Goal: Information Seeking & Learning: Check status

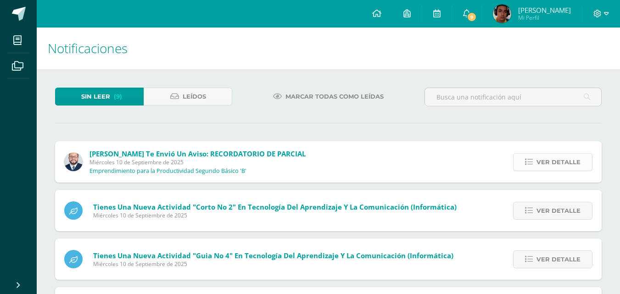
click at [549, 162] on span "Ver detalle" at bounding box center [559, 162] width 44 height 17
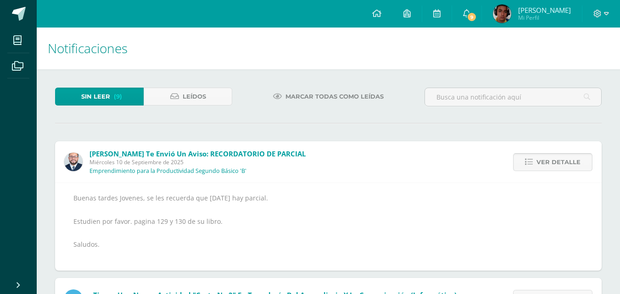
click at [549, 162] on span "Ver detalle" at bounding box center [559, 162] width 44 height 17
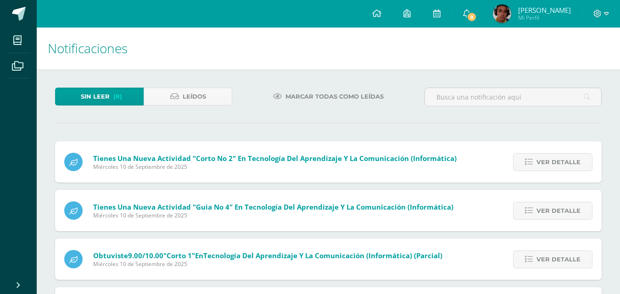
click at [549, 162] on span "Ver detalle" at bounding box center [559, 162] width 44 height 17
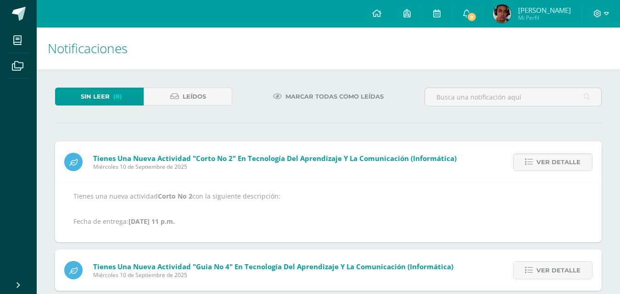
click at [549, 162] on span "Ver detalle" at bounding box center [559, 162] width 44 height 17
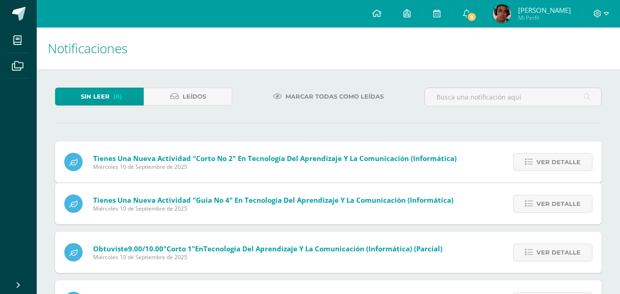
click at [549, 196] on span "Ver detalle" at bounding box center [559, 204] width 44 height 17
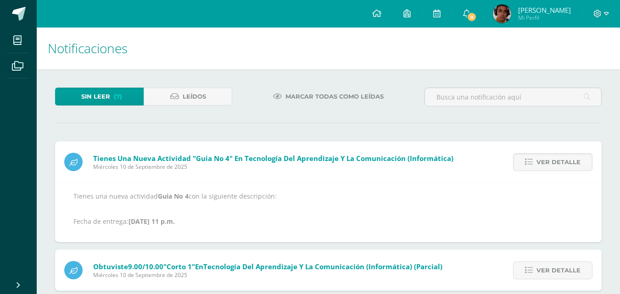
click at [549, 162] on span "Ver detalle" at bounding box center [559, 162] width 44 height 17
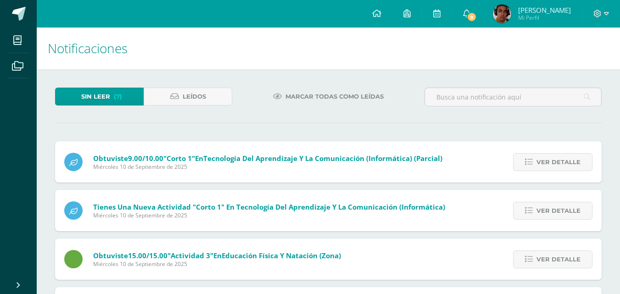
click at [549, 162] on span "Ver detalle" at bounding box center [559, 162] width 44 height 17
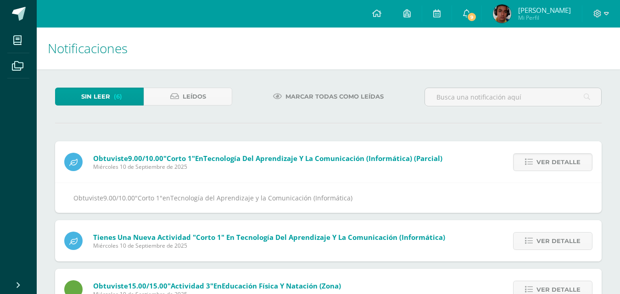
click at [549, 162] on span "Ver detalle" at bounding box center [559, 162] width 44 height 17
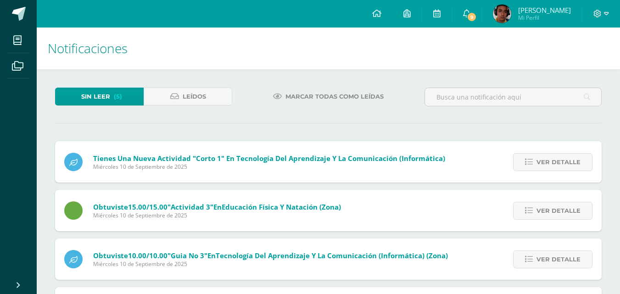
click at [549, 162] on span "Ver detalle" at bounding box center [559, 162] width 44 height 17
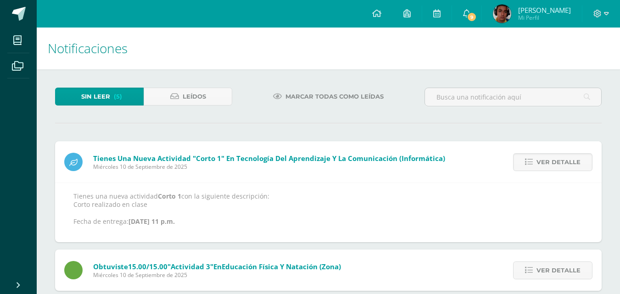
click at [549, 162] on span "Ver detalle" at bounding box center [559, 162] width 44 height 17
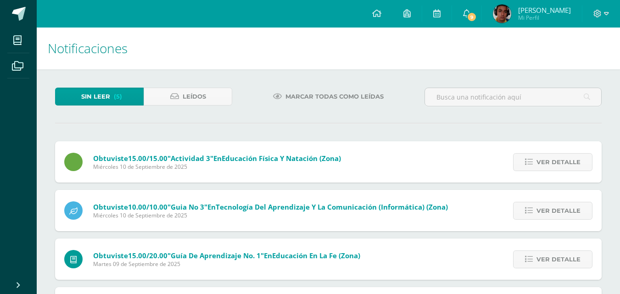
click at [549, 162] on span "Ver detalle" at bounding box center [559, 162] width 44 height 17
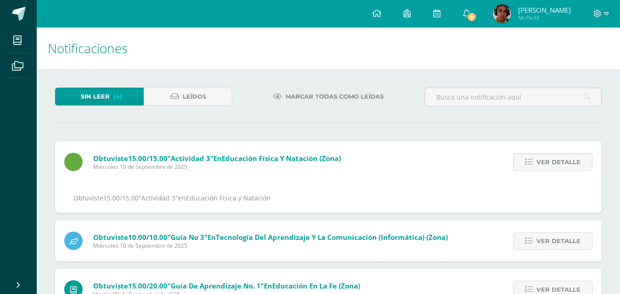
click at [549, 162] on span "Ver detalle" at bounding box center [559, 162] width 44 height 17
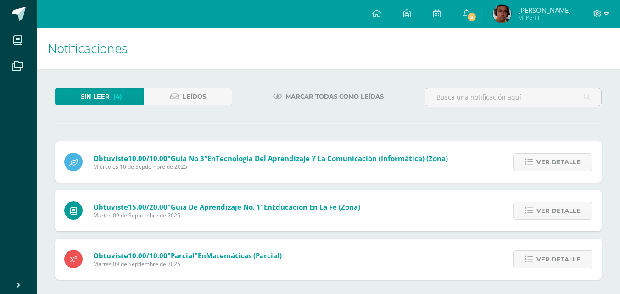
click at [549, 162] on span "Ver detalle" at bounding box center [559, 162] width 44 height 17
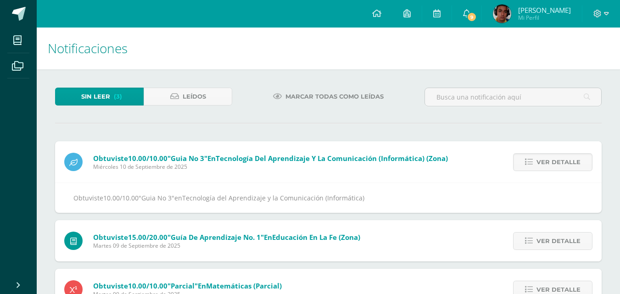
click at [549, 162] on span "Ver detalle" at bounding box center [559, 162] width 44 height 17
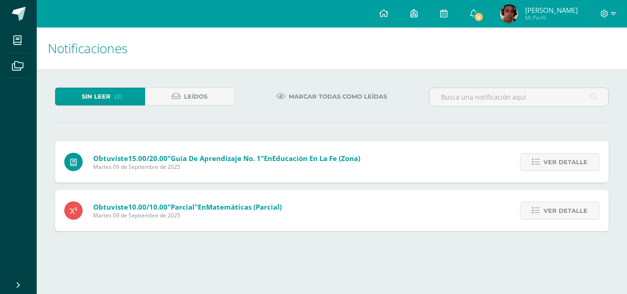
click at [549, 162] on span "Ver detalle" at bounding box center [565, 162] width 44 height 17
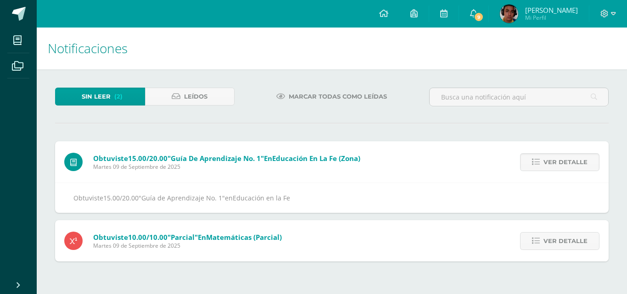
click at [549, 162] on span "Ver detalle" at bounding box center [565, 162] width 44 height 17
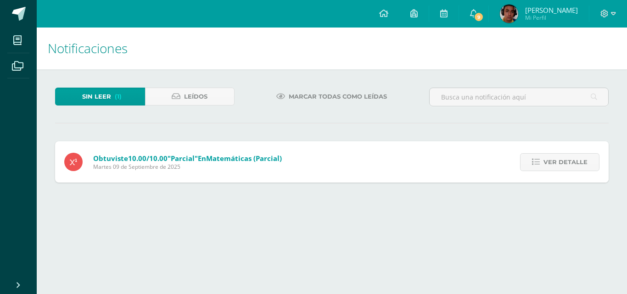
click at [549, 162] on span "Ver detalle" at bounding box center [565, 162] width 44 height 17
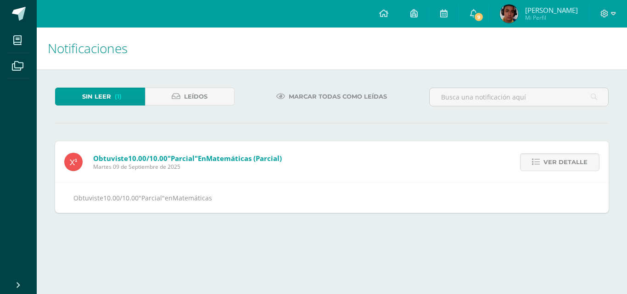
click at [549, 162] on span "Ver detalle" at bounding box center [565, 162] width 44 height 17
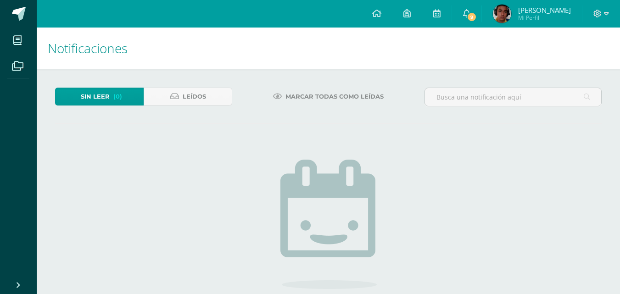
click at [314, 100] on span "Marcar todas como leídas" at bounding box center [335, 96] width 98 height 17
click at [190, 101] on span "Leídos" at bounding box center [194, 96] width 23 height 17
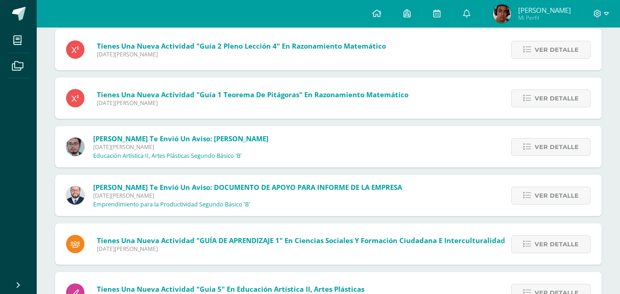
scroll to position [5475, 0]
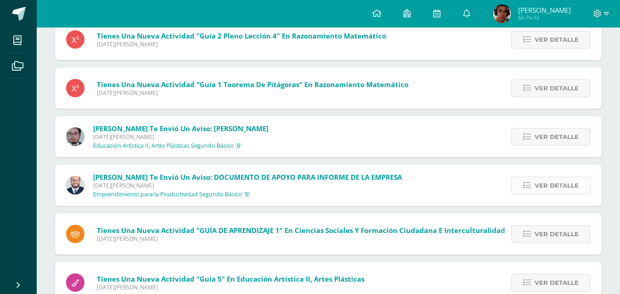
click at [547, 183] on span "Ver detalle" at bounding box center [557, 185] width 44 height 17
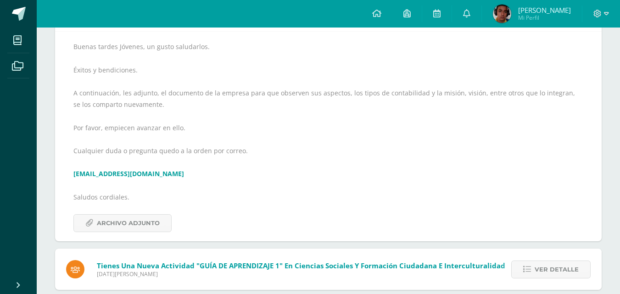
scroll to position [5680, 0]
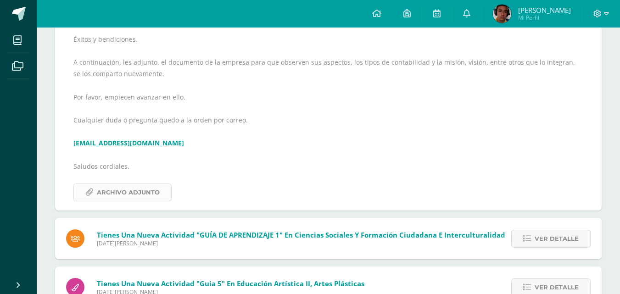
click at [135, 195] on span "Archivo Adjunto" at bounding box center [128, 192] width 63 height 17
click at [391, 17] on link at bounding box center [376, 14] width 31 height 28
click at [547, 11] on span "Julio René" at bounding box center [544, 10] width 53 height 9
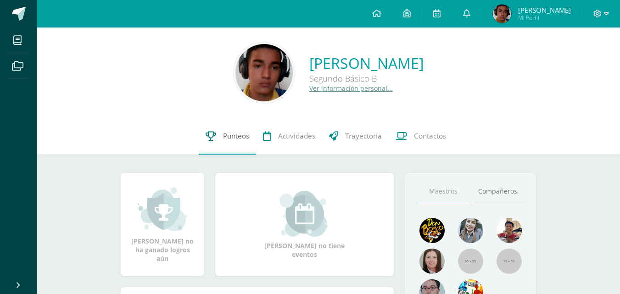
click at [217, 133] on link "Punteos" at bounding box center [227, 136] width 57 height 37
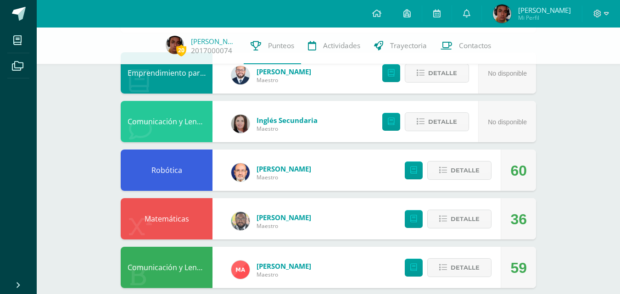
scroll to position [110, 0]
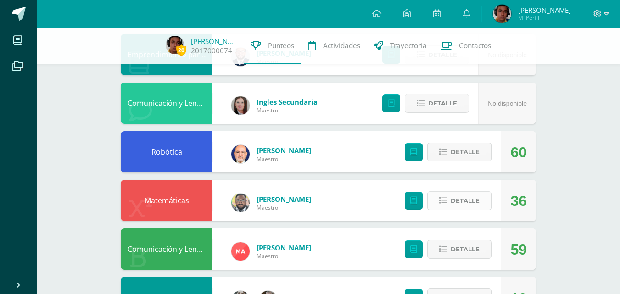
click at [471, 201] on span "Detalle" at bounding box center [465, 200] width 29 height 17
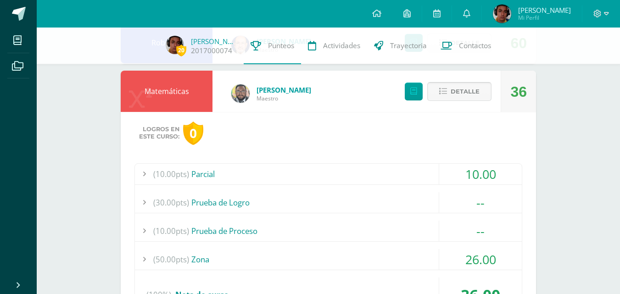
scroll to position [239, 0]
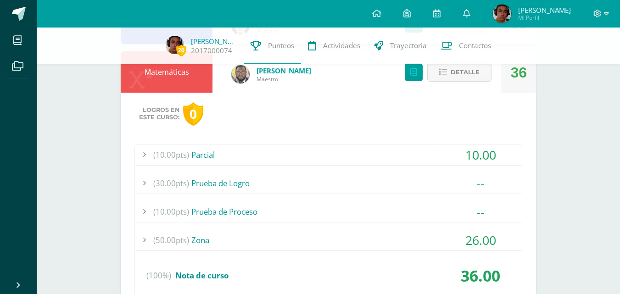
click at [475, 237] on span "26.00" at bounding box center [480, 240] width 31 height 17
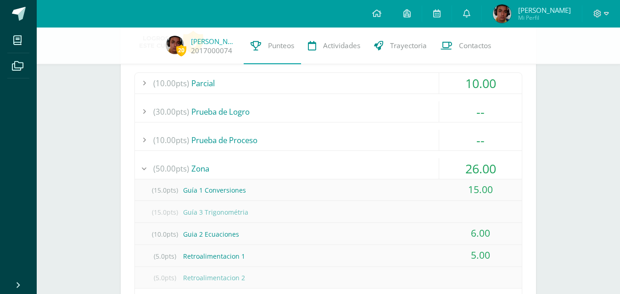
scroll to position [312, 0]
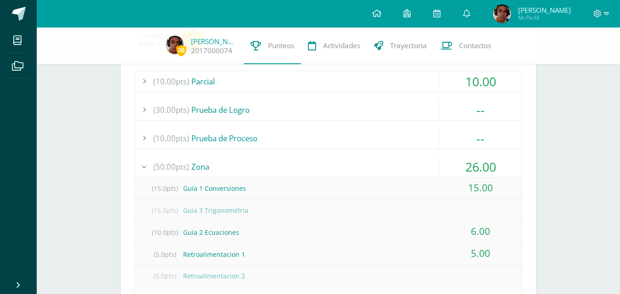
click at [496, 164] on span "26.00" at bounding box center [480, 166] width 31 height 17
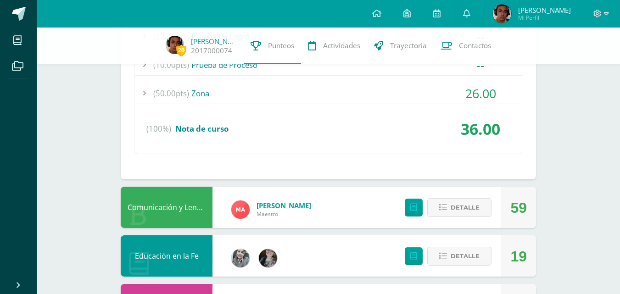
scroll to position [404, 0]
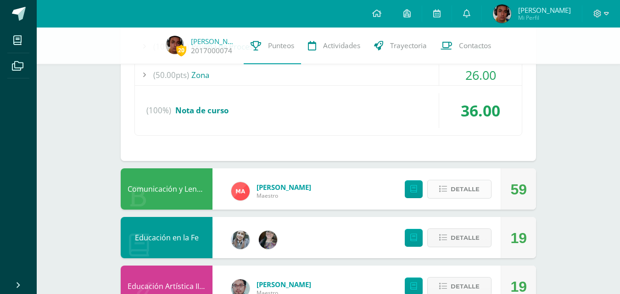
click at [465, 186] on span "Detalle" at bounding box center [465, 189] width 29 height 17
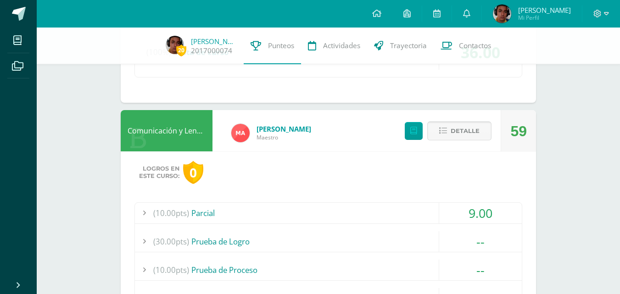
scroll to position [477, 0]
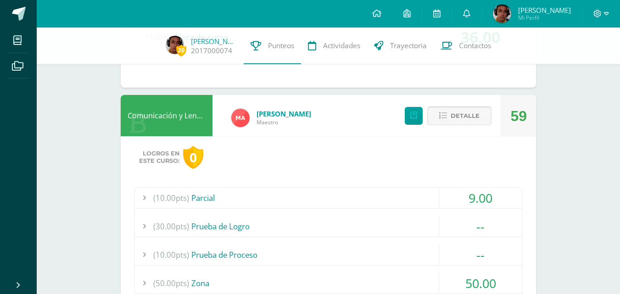
click at [447, 114] on icon at bounding box center [443, 116] width 8 height 8
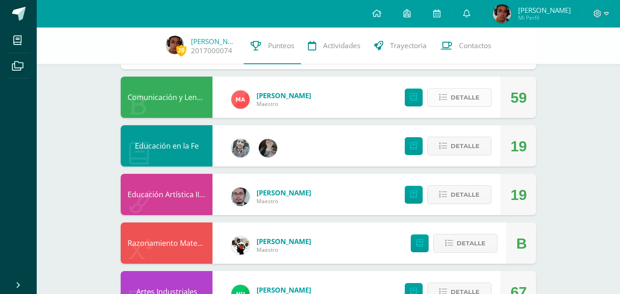
scroll to position [514, 0]
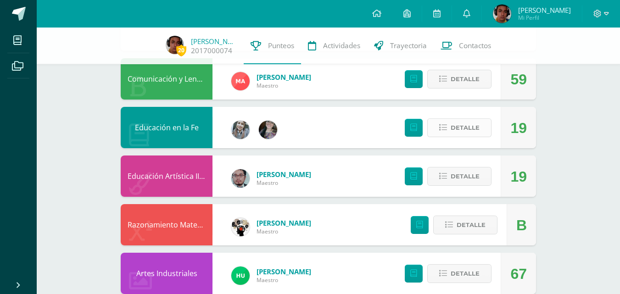
click at [467, 129] on span "Detalle" at bounding box center [465, 127] width 29 height 17
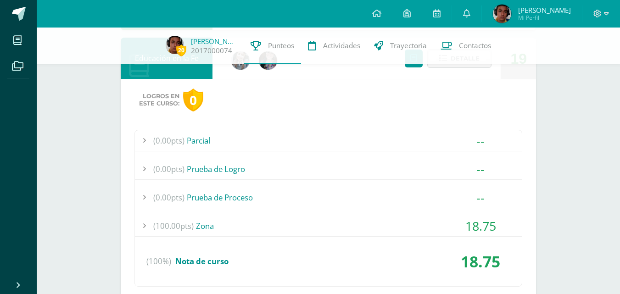
scroll to position [591, 0]
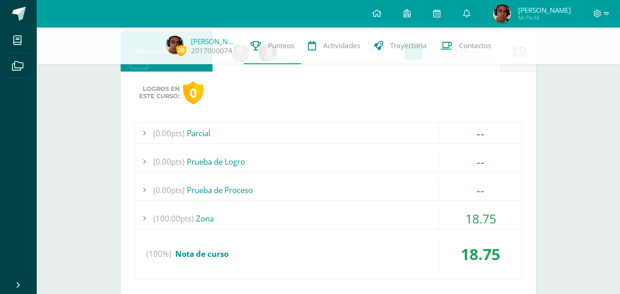
click at [482, 219] on span "18.75" at bounding box center [480, 218] width 31 height 17
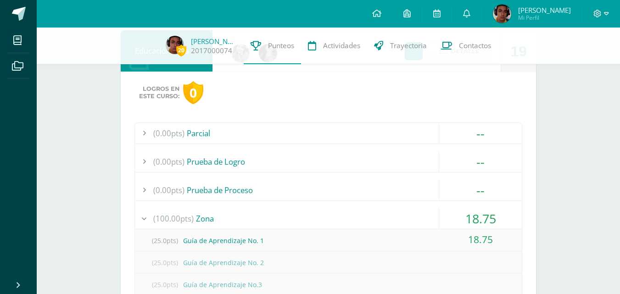
click at [482, 219] on span "18.75" at bounding box center [480, 218] width 31 height 17
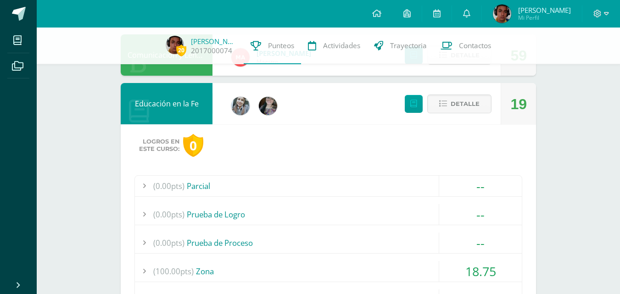
scroll to position [476, 0]
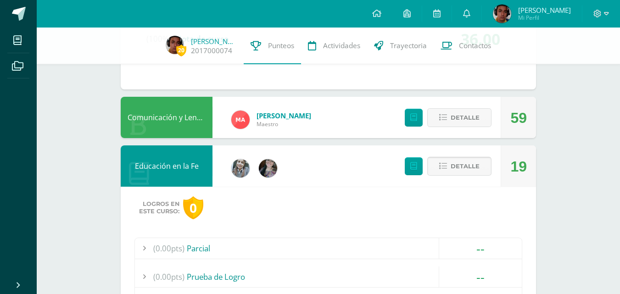
click at [448, 163] on button "Detalle" at bounding box center [459, 166] width 64 height 19
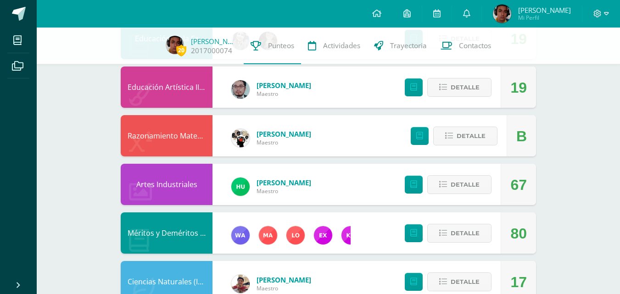
scroll to position [604, 0]
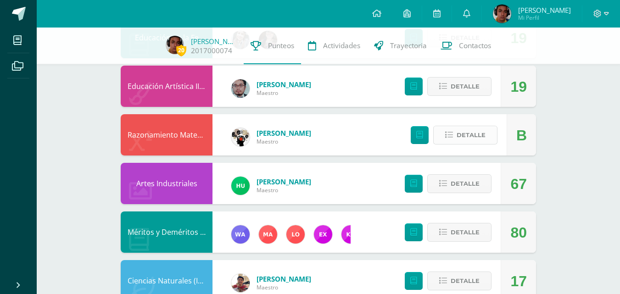
click at [482, 134] on span "Detalle" at bounding box center [471, 135] width 29 height 17
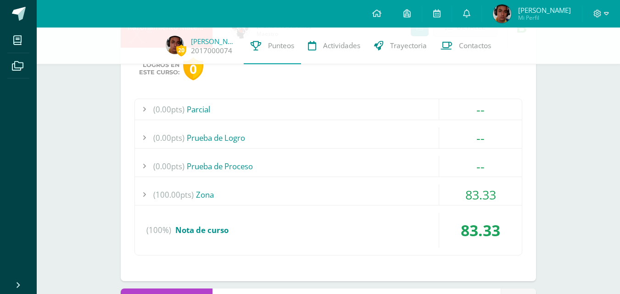
scroll to position [760, 0]
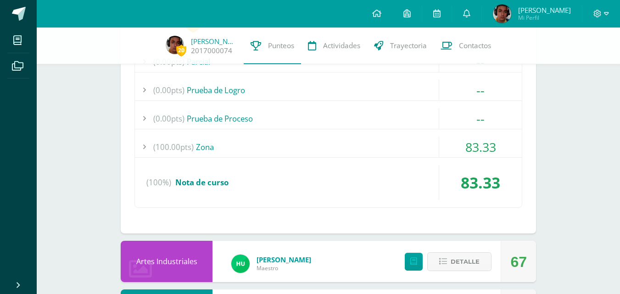
click at [488, 143] on span "83.33" at bounding box center [480, 147] width 31 height 17
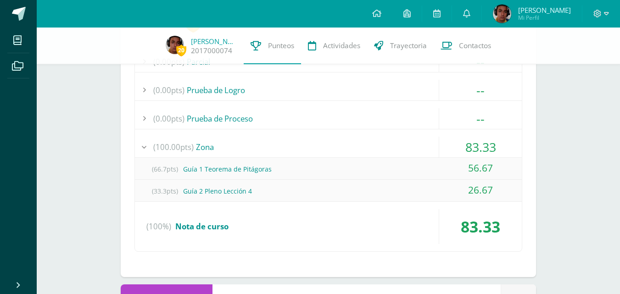
click at [488, 143] on span "83.33" at bounding box center [480, 147] width 31 height 17
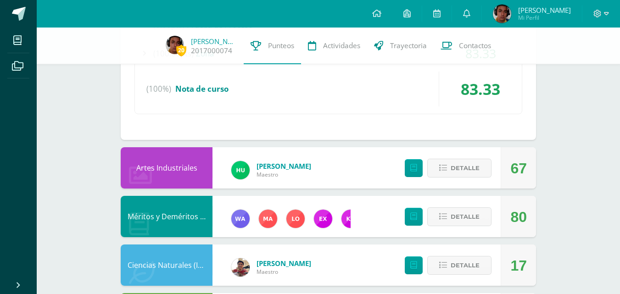
scroll to position [875, 0]
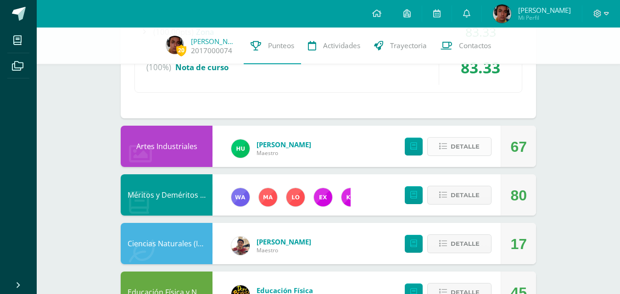
click at [468, 149] on span "Detalle" at bounding box center [465, 146] width 29 height 17
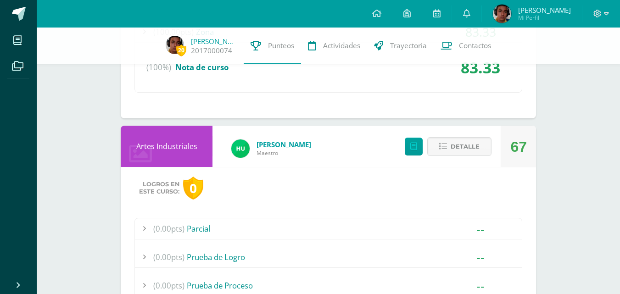
scroll to position [1081, 0]
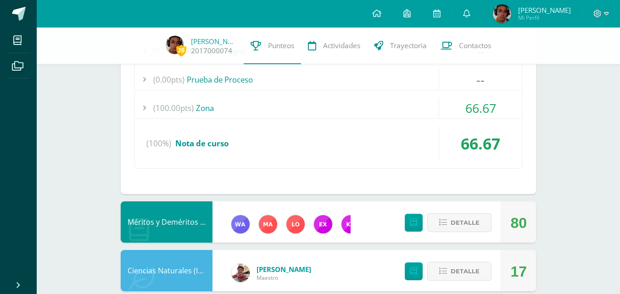
click at [477, 104] on span "66.67" at bounding box center [480, 108] width 31 height 17
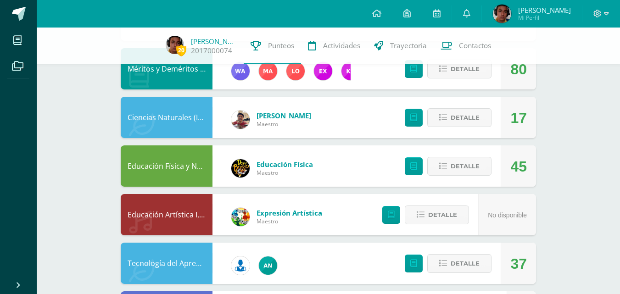
scroll to position [1301, 0]
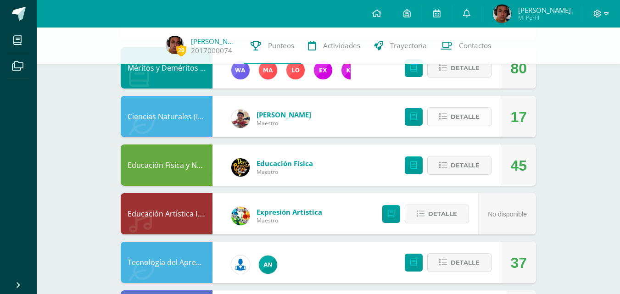
click at [459, 117] on span "Detalle" at bounding box center [465, 116] width 29 height 17
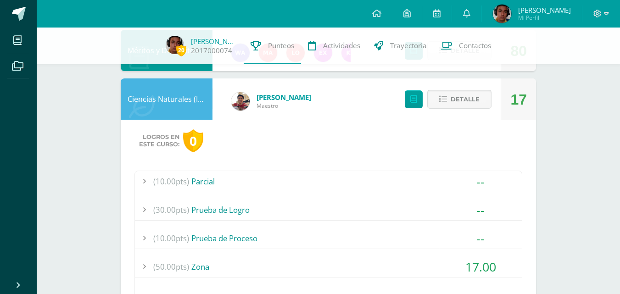
scroll to position [1320, 0]
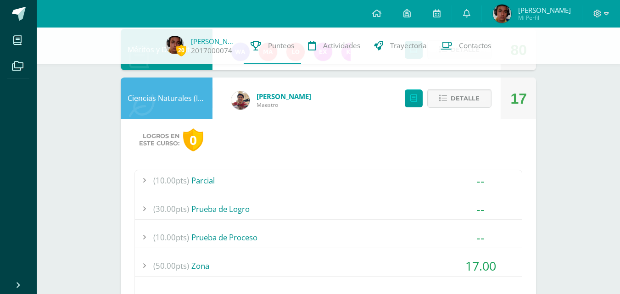
click at [501, 275] on div "17.00" at bounding box center [480, 266] width 83 height 21
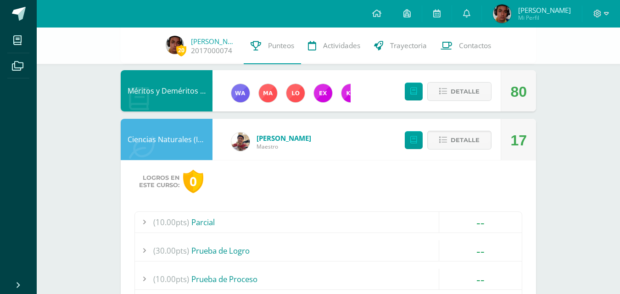
scroll to position [1191, 0]
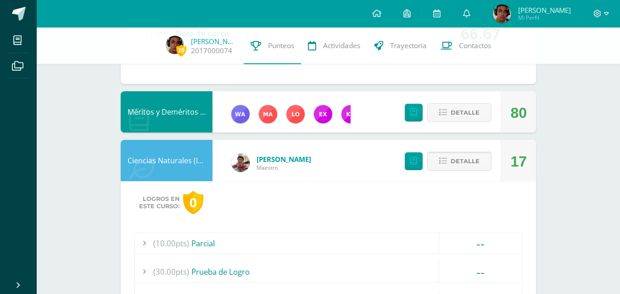
click at [451, 163] on span "Detalle" at bounding box center [465, 161] width 29 height 17
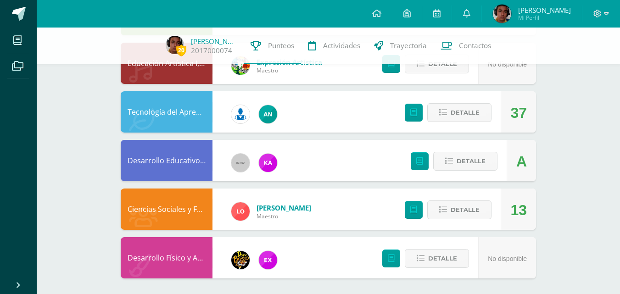
scroll to position [1389, 0]
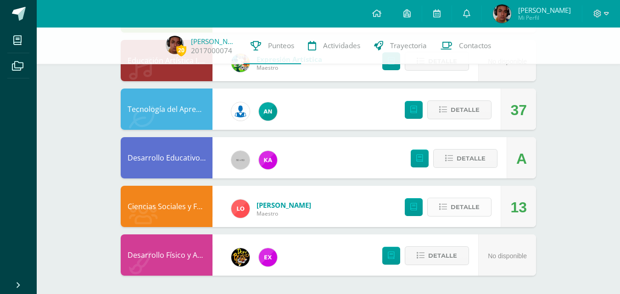
click at [458, 206] on span "Detalle" at bounding box center [465, 207] width 29 height 17
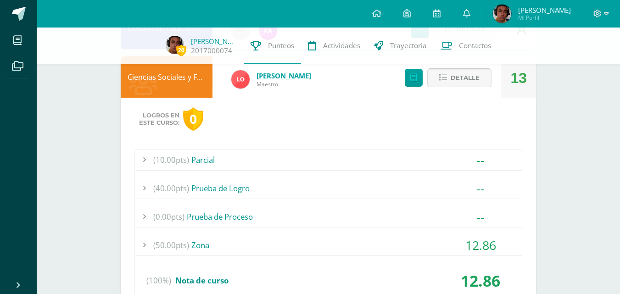
scroll to position [1535, 0]
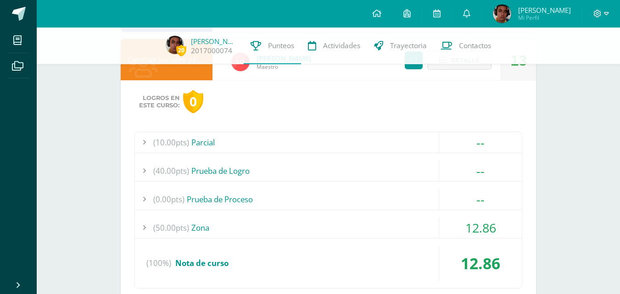
click at [478, 221] on span "12.86" at bounding box center [480, 227] width 31 height 17
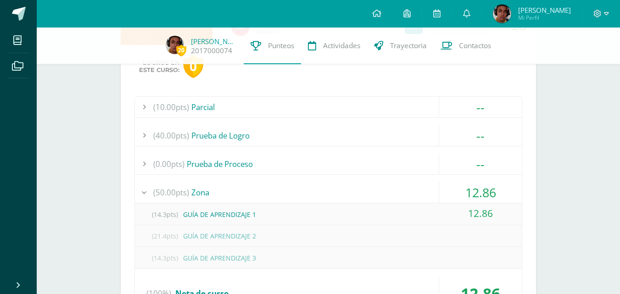
scroll to position [1572, 0]
click at [486, 197] on span "12.86" at bounding box center [480, 191] width 31 height 17
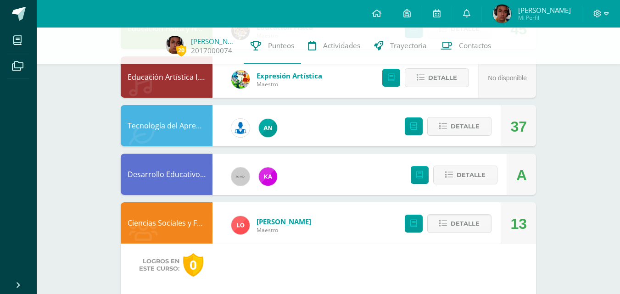
scroll to position [1375, 0]
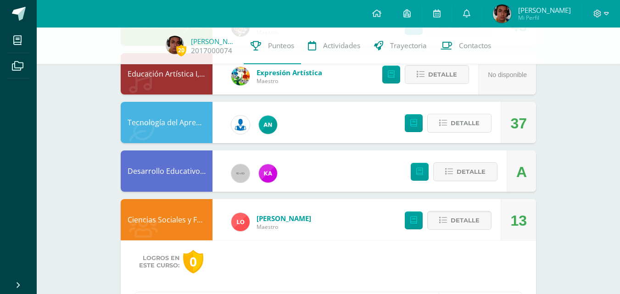
click at [457, 123] on span "Detalle" at bounding box center [465, 123] width 29 height 17
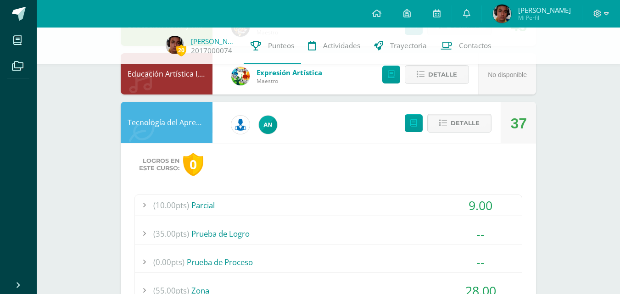
scroll to position [1542, 0]
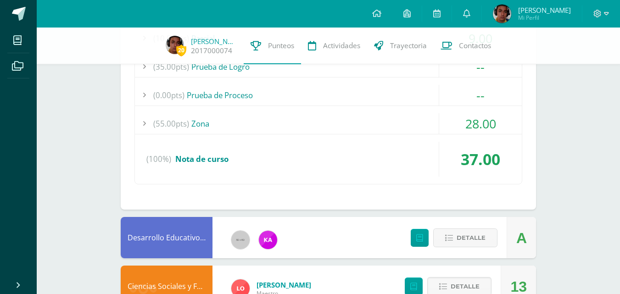
click at [481, 116] on span "28.00" at bounding box center [480, 123] width 31 height 17
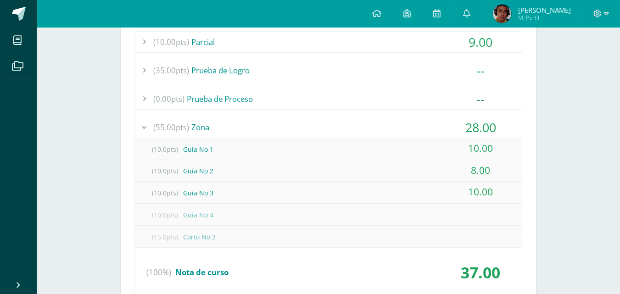
scroll to position [0, 0]
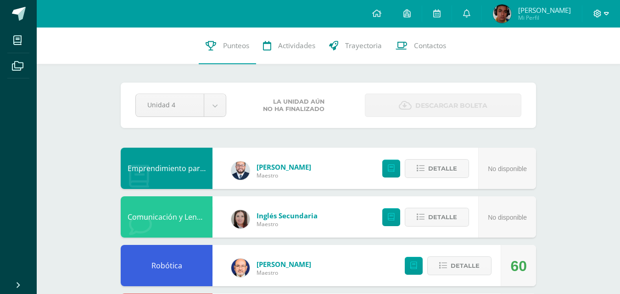
click at [603, 11] on span at bounding box center [602, 14] width 16 height 10
click at [559, 64] on span "Cerrar sesión" at bounding box center [577, 62] width 41 height 9
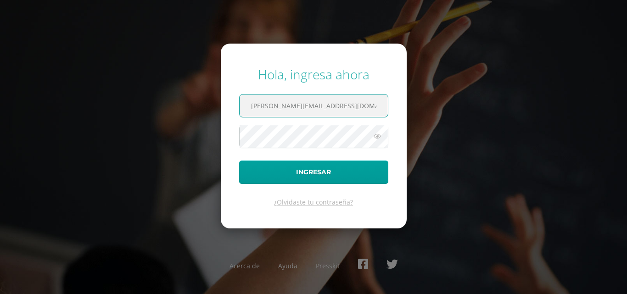
click at [344, 114] on input "[PERSON_NAME][EMAIL_ADDRESS][DOMAIN_NAME]" at bounding box center [314, 106] width 148 height 22
type input "[PERSON_NAME][EMAIL_ADDRESS][DOMAIN_NAME]"
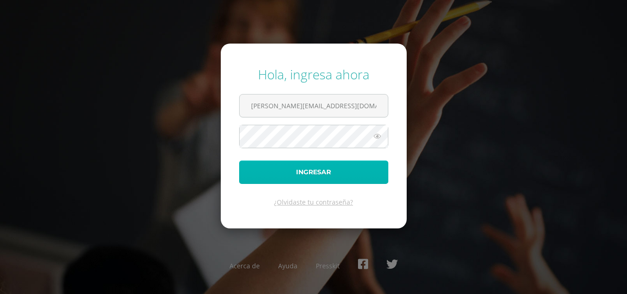
click at [299, 162] on button "Ingresar" at bounding box center [313, 172] width 149 height 23
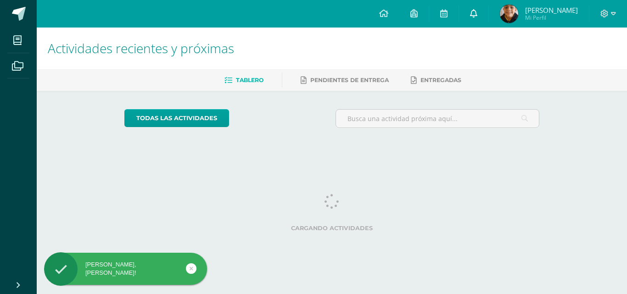
click at [482, 19] on link at bounding box center [473, 14] width 29 height 28
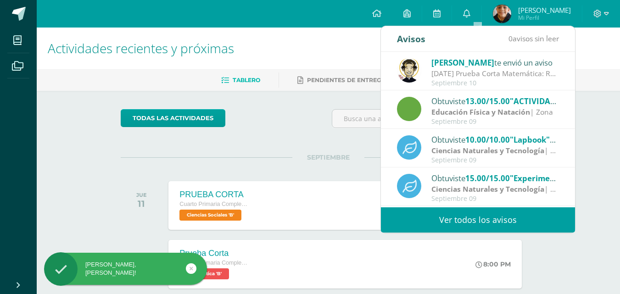
scroll to position [153, 0]
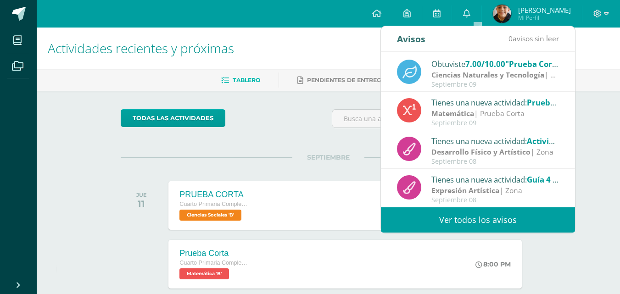
click at [524, 219] on link "Ver todos los avisos" at bounding box center [478, 219] width 194 height 25
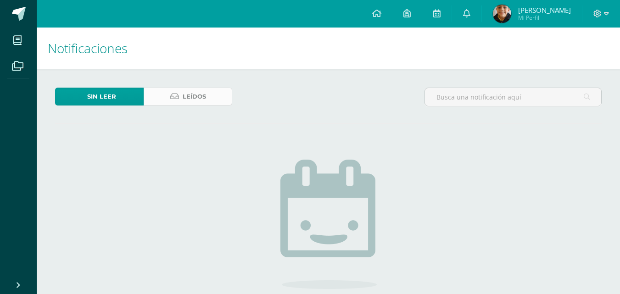
click at [163, 98] on link "Leídos" at bounding box center [188, 97] width 89 height 18
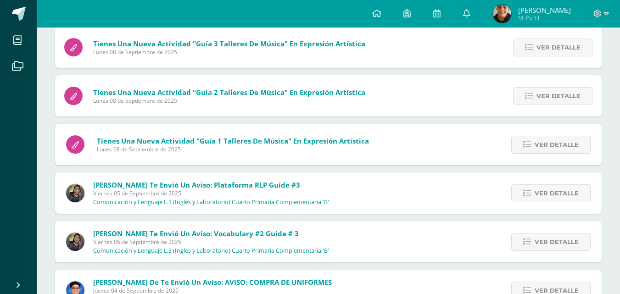
scroll to position [521, 0]
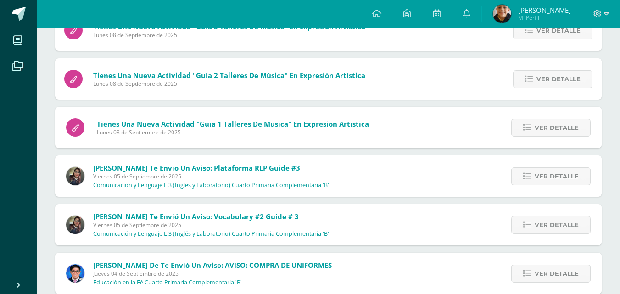
click at [591, 236] on div "Ver detalle" at bounding box center [550, 224] width 104 height 41
click at [557, 220] on span "Ver detalle" at bounding box center [557, 225] width 44 height 17
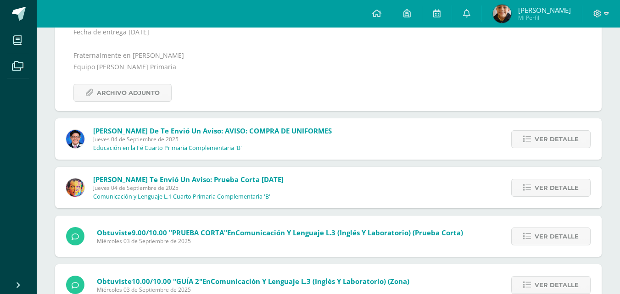
scroll to position [790, 0]
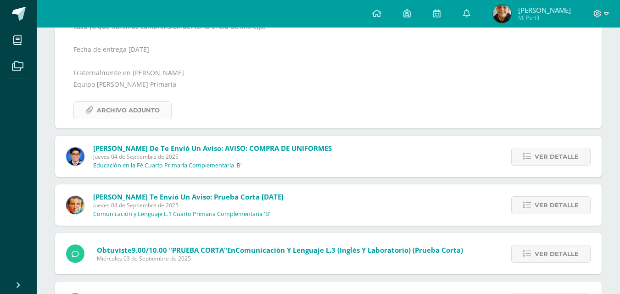
click at [109, 116] on span "Archivo Adjunto" at bounding box center [128, 110] width 63 height 17
